Goal: Task Accomplishment & Management: Complete application form

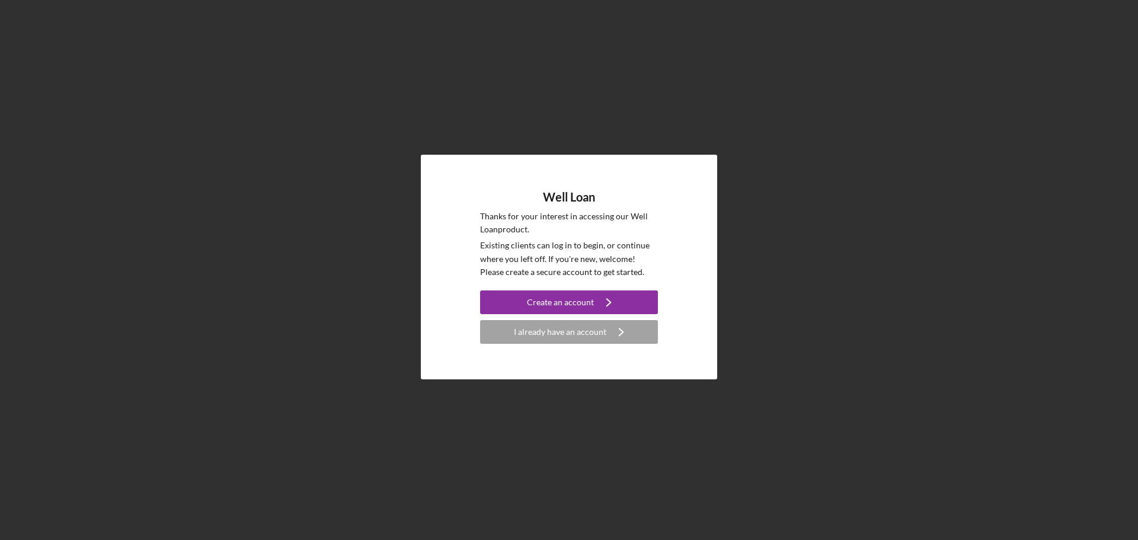
click at [552, 342] on div "I already have an account" at bounding box center [560, 332] width 92 height 24
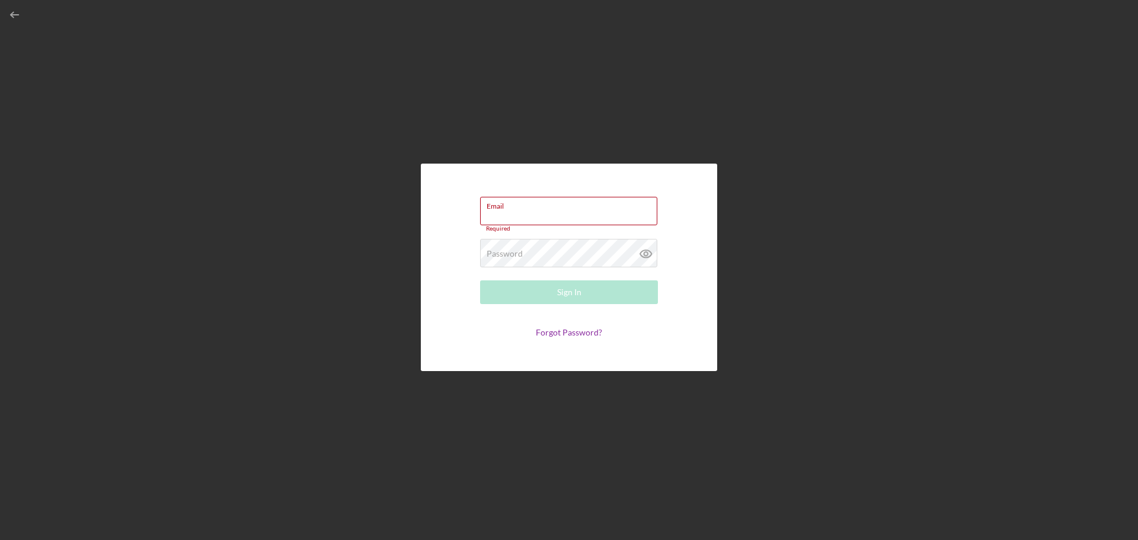
type input "[PERSON_NAME][EMAIL_ADDRESS][PERSON_NAME][DOMAIN_NAME]"
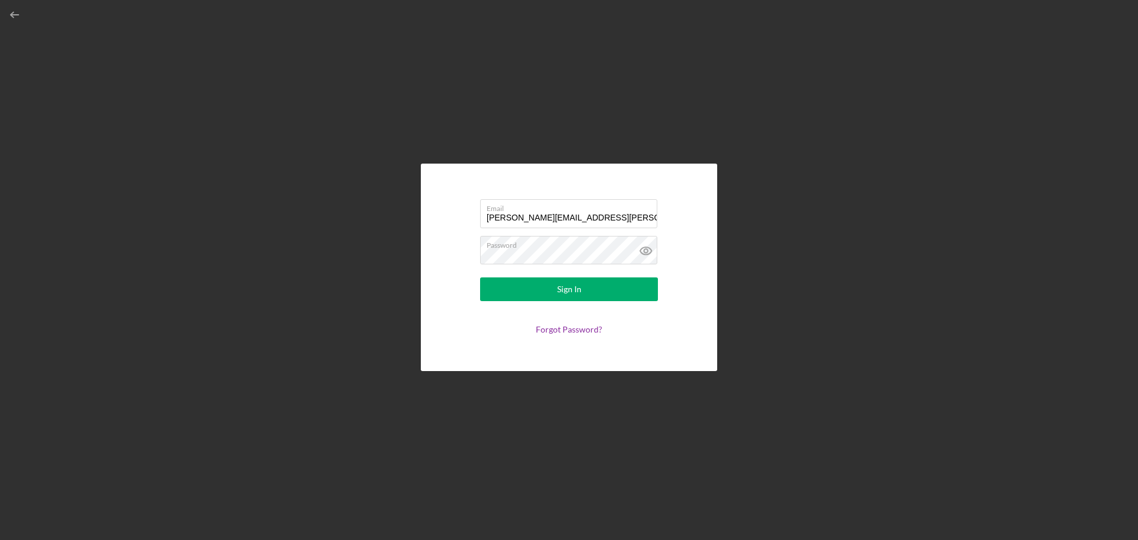
click at [480, 277] on button "Sign In" at bounding box center [569, 289] width 178 height 24
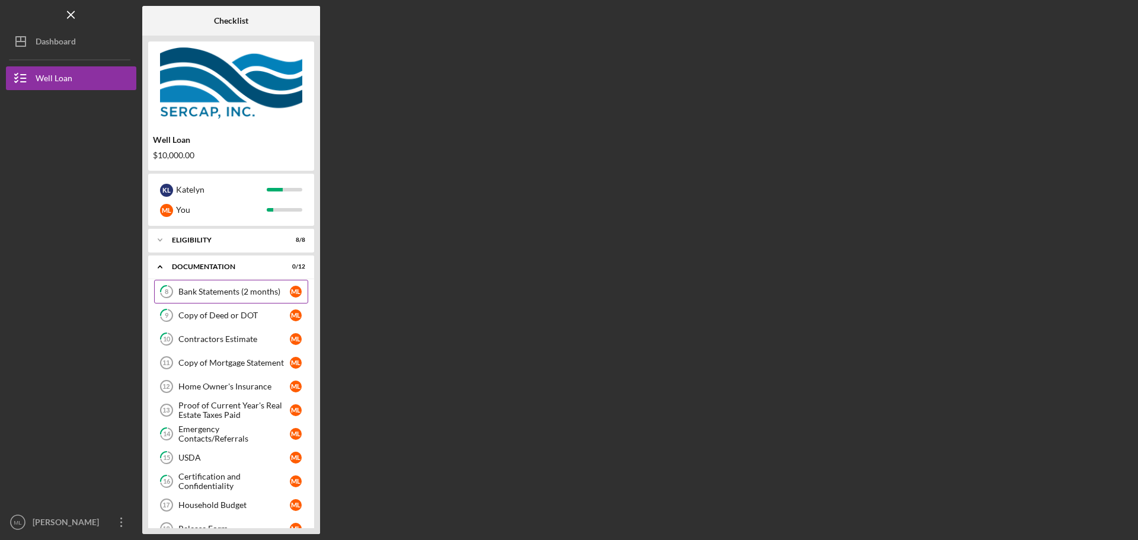
click at [208, 285] on link "8 Bank Statements (2 months) M L" at bounding box center [231, 292] width 154 height 24
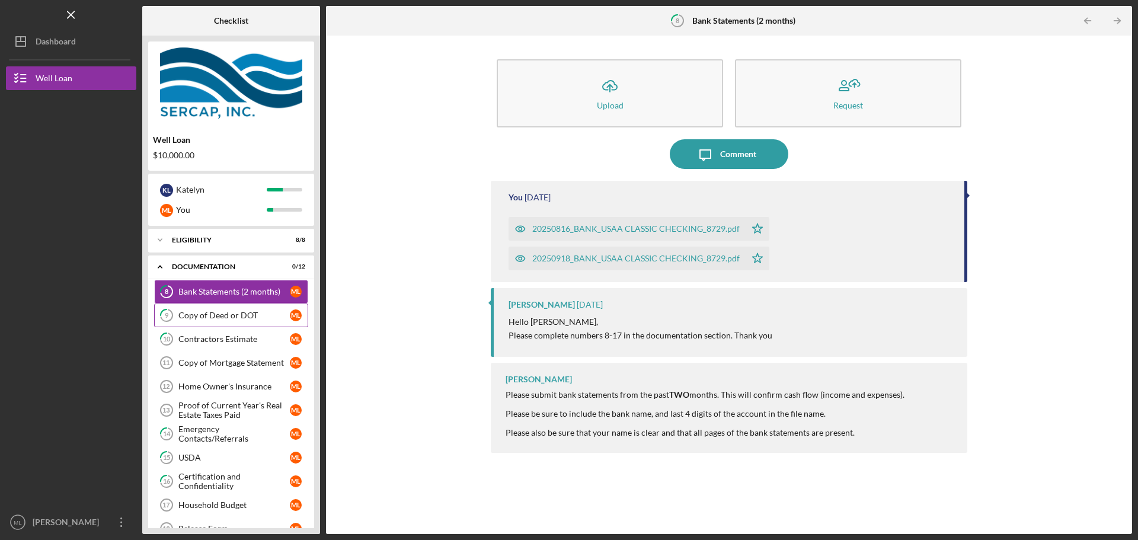
click at [213, 319] on div "Copy of Deed or DOT" at bounding box center [233, 315] width 111 height 9
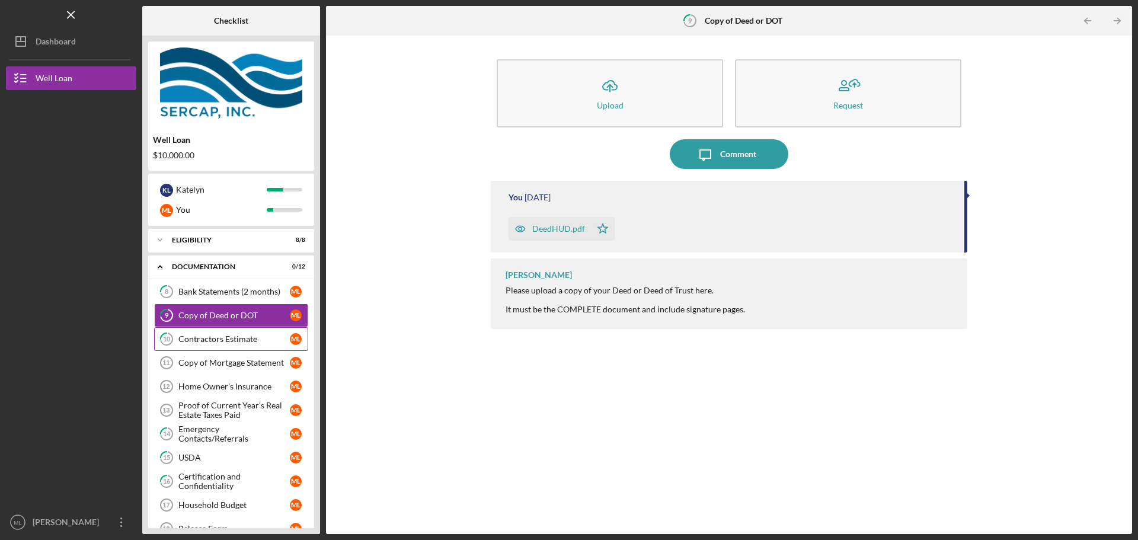
click at [209, 338] on div "Contractors Estimate" at bounding box center [233, 338] width 111 height 9
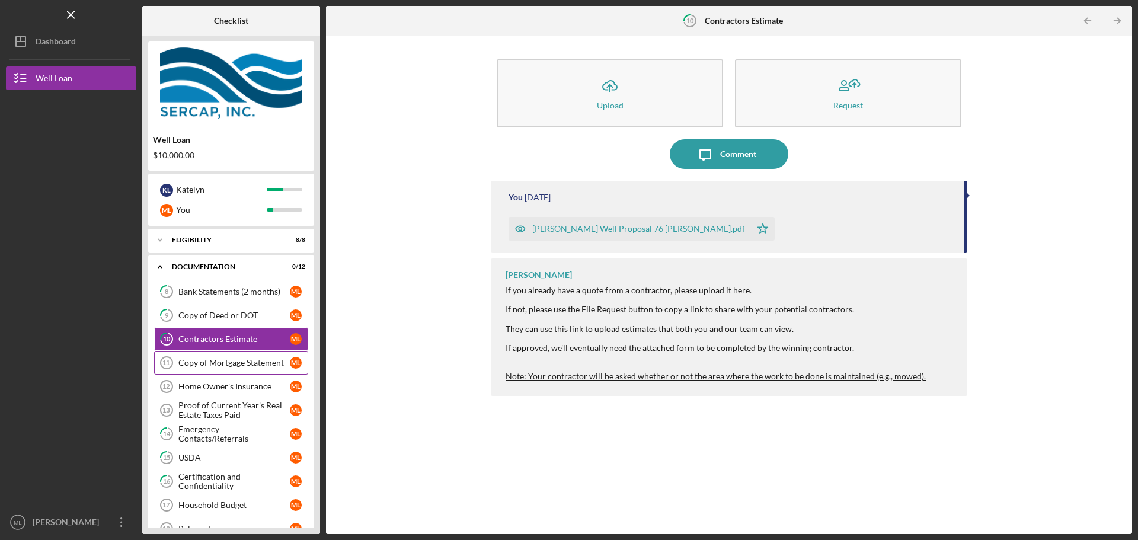
click at [204, 360] on div "Copy of Mortgage Statement" at bounding box center [233, 362] width 111 height 9
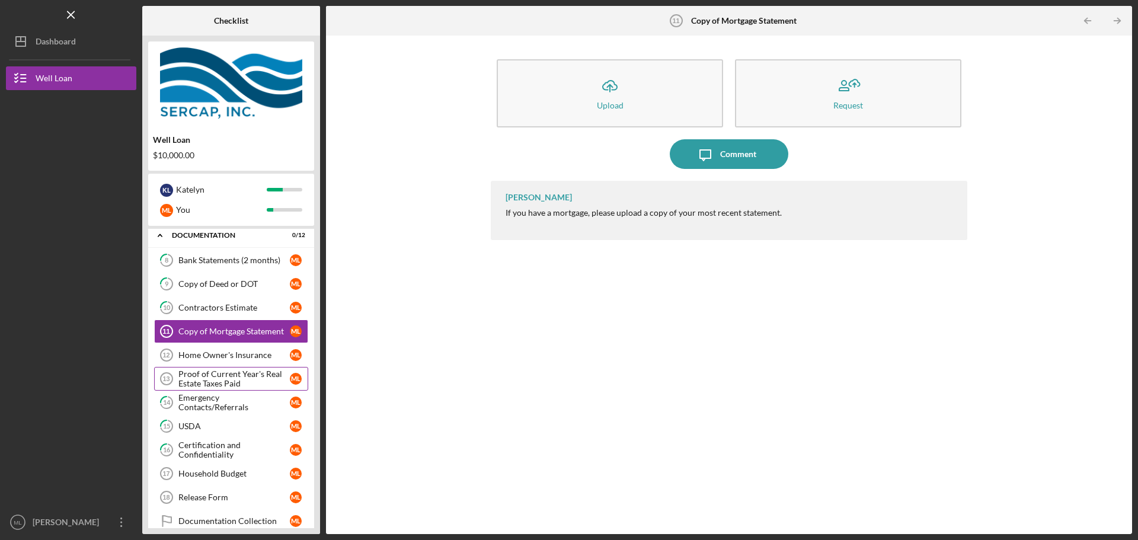
scroll to position [59, 0]
